Goal: Task Accomplishment & Management: Manage account settings

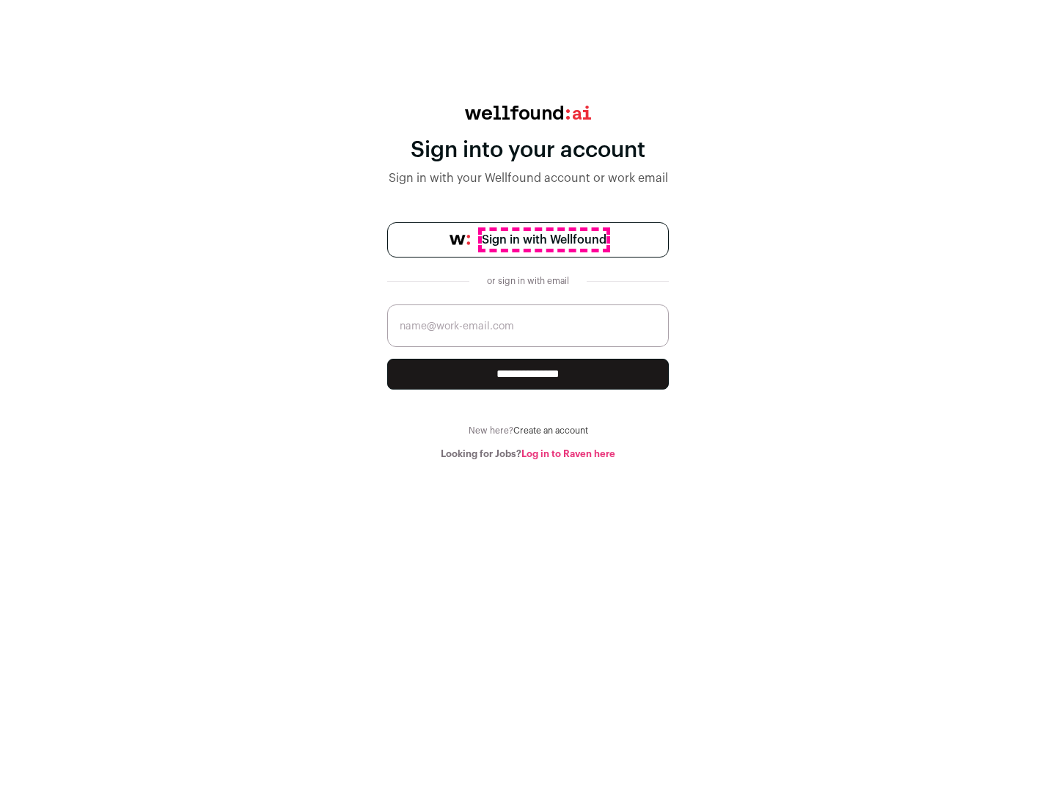
click at [543, 240] on span "Sign in with Wellfound" at bounding box center [544, 240] width 125 height 18
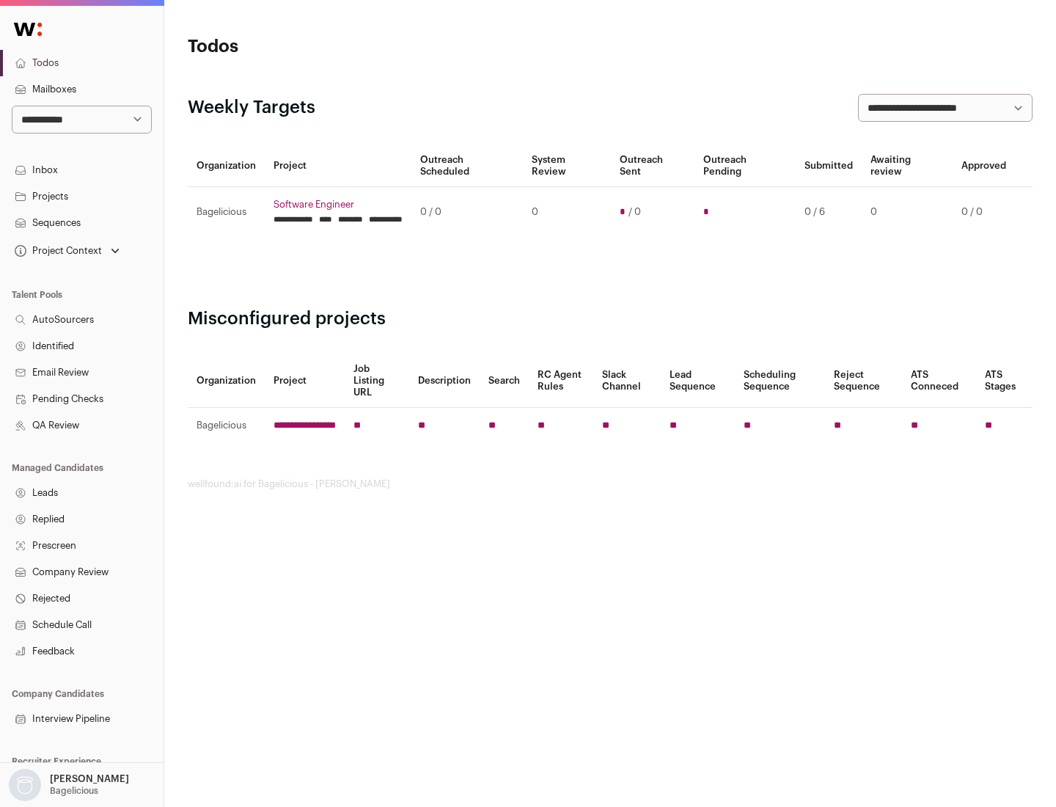
click at [81, 196] on link "Projects" at bounding box center [82, 196] width 164 height 26
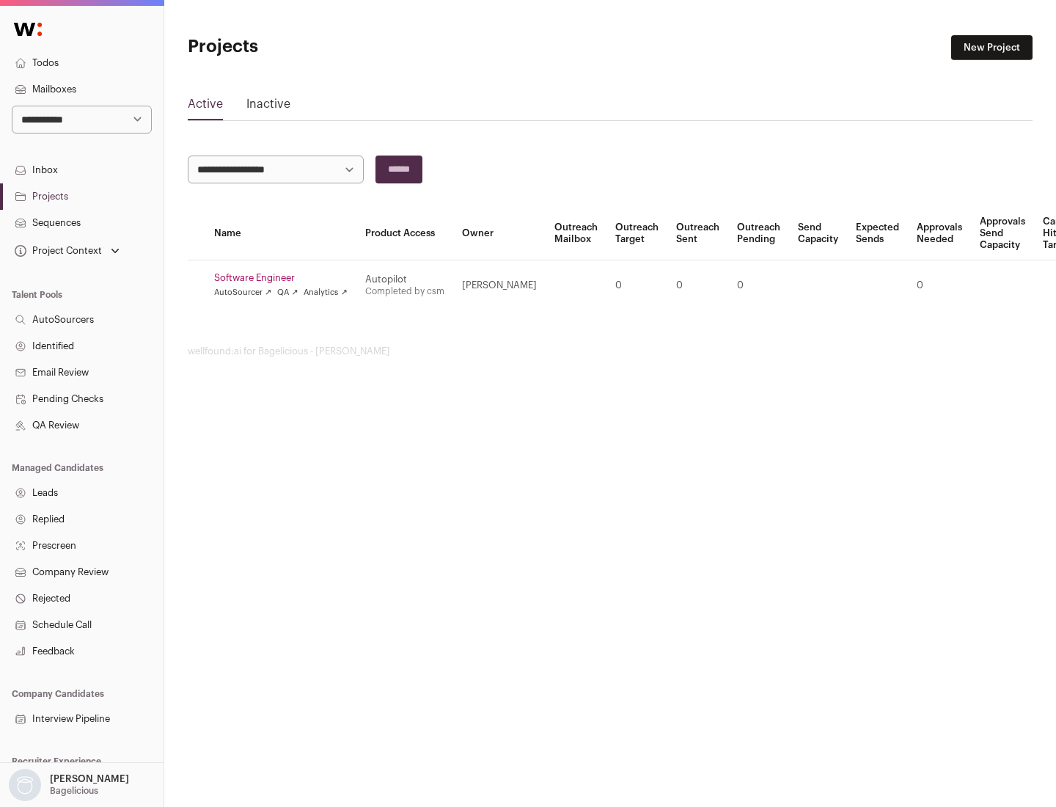
click at [285, 278] on link "Software Engineer" at bounding box center [280, 278] width 133 height 12
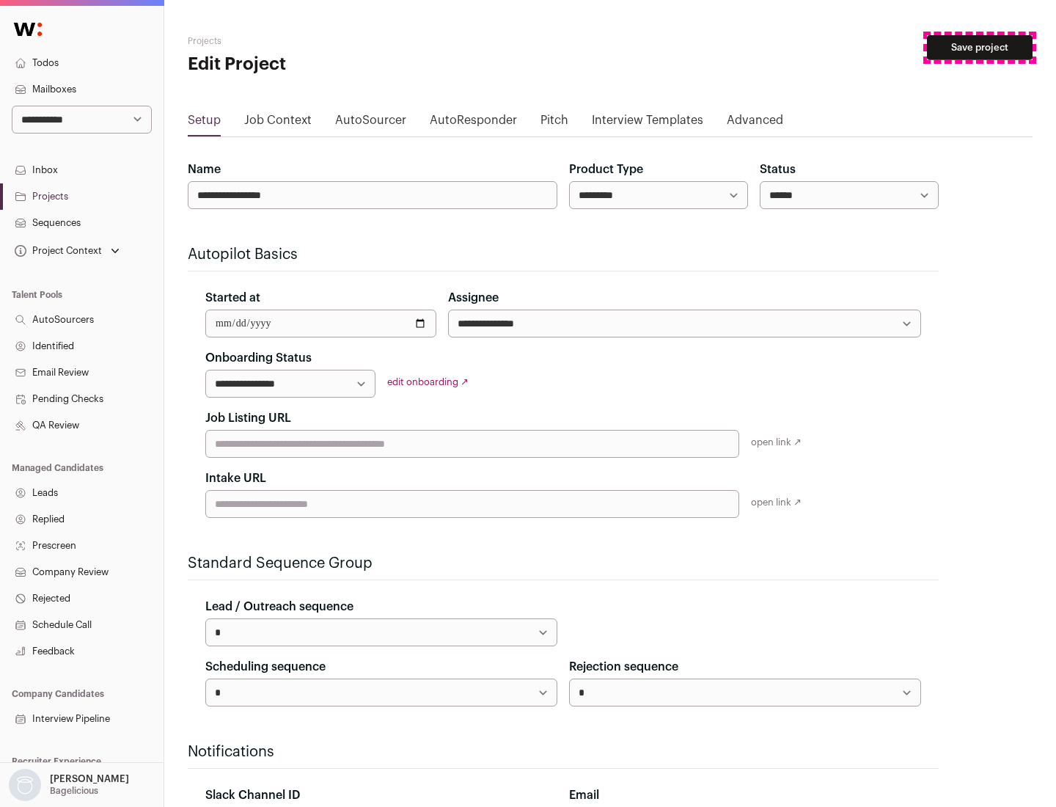
click at [980, 48] on button "Save project" at bounding box center [980, 47] width 106 height 25
